Goal: Task Accomplishment & Management: Complete application form

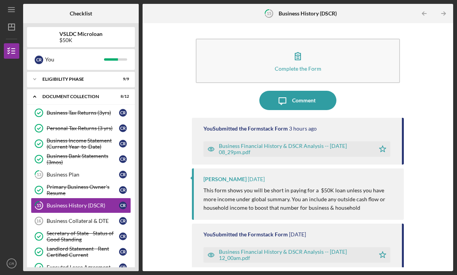
scroll to position [78, 0]
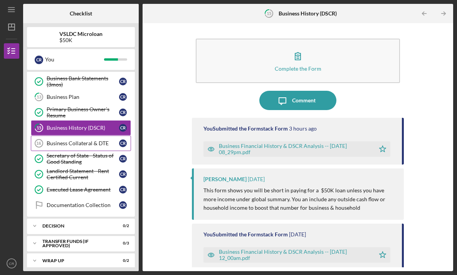
click at [63, 145] on div "Business Collateral & DTE" at bounding box center [83, 143] width 73 height 6
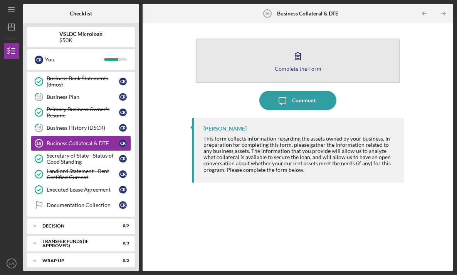
click at [303, 59] on icon "button" at bounding box center [297, 55] width 19 height 19
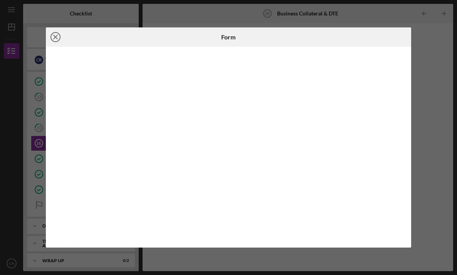
click at [55, 35] on icon "Icon/Close" at bounding box center [55, 36] width 19 height 19
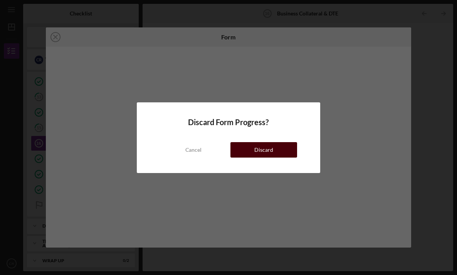
click at [259, 147] on div "Discard" at bounding box center [264, 149] width 19 height 15
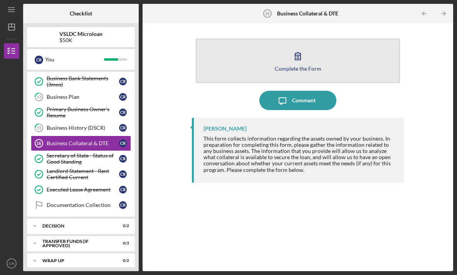
click at [298, 61] on icon "button" at bounding box center [297, 55] width 19 height 19
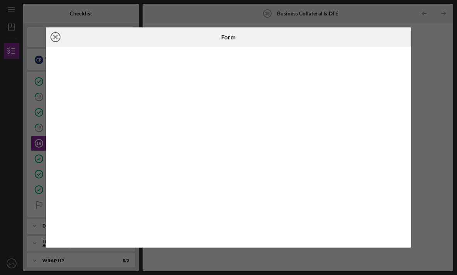
click at [55, 37] on line at bounding box center [56, 37] width 4 height 4
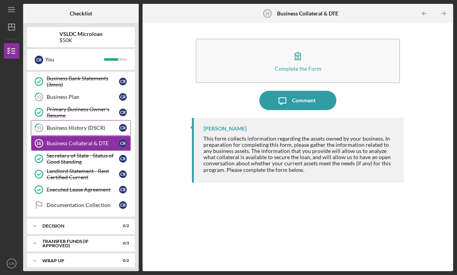
click at [91, 129] on div "Business History (DSCR)" at bounding box center [83, 128] width 73 height 6
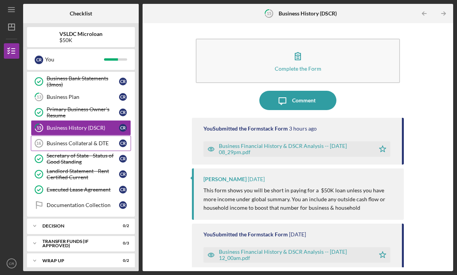
click at [89, 142] on div "Business Collateral & DTE" at bounding box center [83, 143] width 73 height 6
